Goal: Task Accomplishment & Management: Use online tool/utility

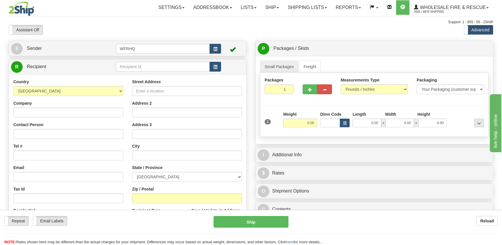
click at [142, 193] on div "Zip / Postal" at bounding box center [187, 194] width 110 height 17
click at [147, 198] on input "Zip / Postal" at bounding box center [187, 198] width 110 height 10
type input "N3T 2Y1"
click at [307, 122] on input "0.00" at bounding box center [300, 123] width 34 height 9
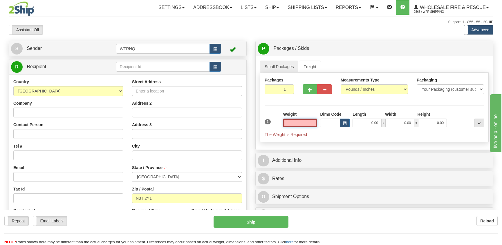
type input "BRANTFORD"
select select "ON"
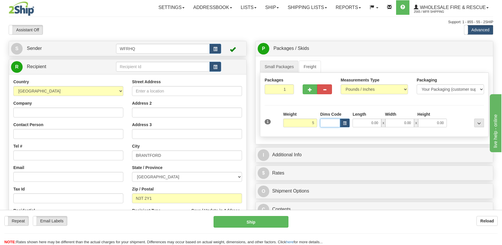
type input "5.00"
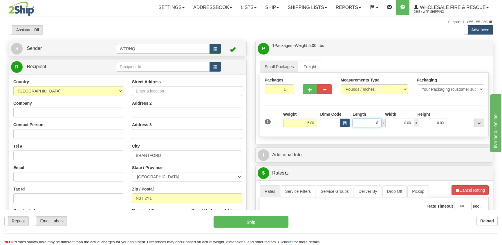
type input "8.00"
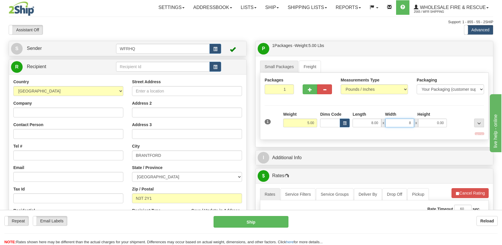
type input "8.00"
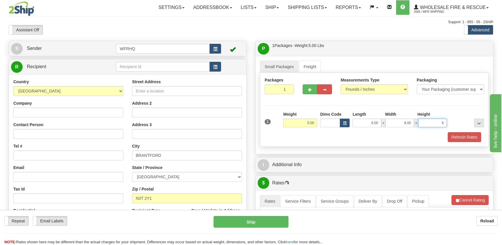
type input "6.00"
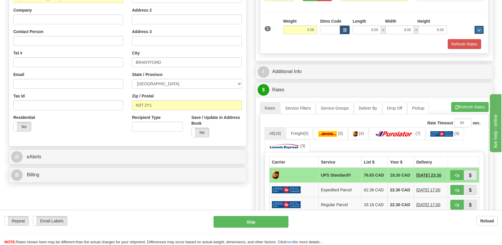
scroll to position [116, 0]
